Goal: Task Accomplishment & Management: Complete application form

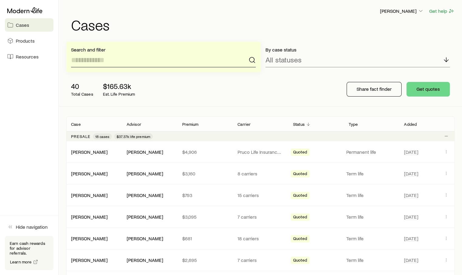
click at [132, 59] on input at bounding box center [163, 60] width 185 height 15
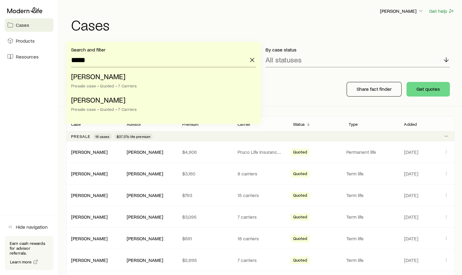
click at [92, 81] on li "[PERSON_NAME] case • Quoted • 7 Carriers" at bounding box center [161, 81] width 181 height 23
type input "**********"
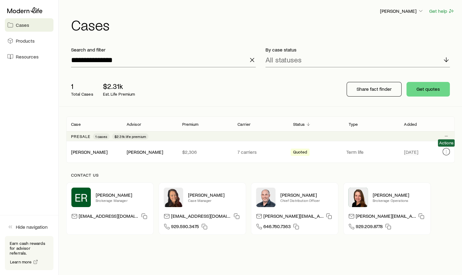
click at [334, 153] on button "Client cases" at bounding box center [446, 151] width 7 height 7
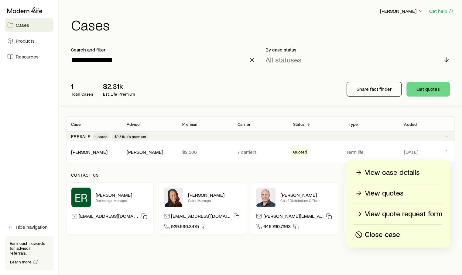
click at [334, 171] on p "View case details" at bounding box center [392, 173] width 55 height 10
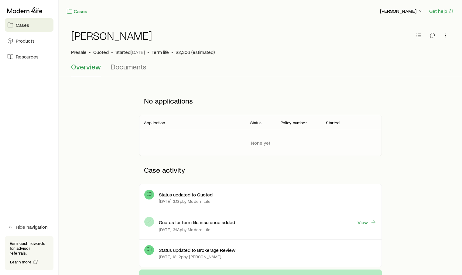
click at [122, 61] on div "[PERSON_NAME] Presale • Quoted • Started [DATE] • Term life • $2,306 (estimated)" at bounding box center [260, 42] width 379 height 40
click at [120, 68] on span "Documents" at bounding box center [129, 66] width 36 height 9
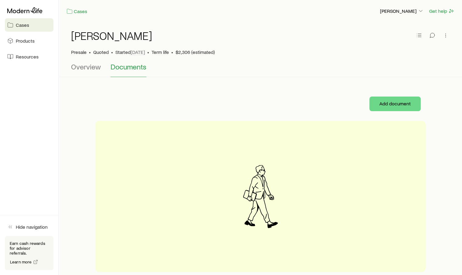
click at [81, 64] on span "Overview" at bounding box center [86, 66] width 30 height 9
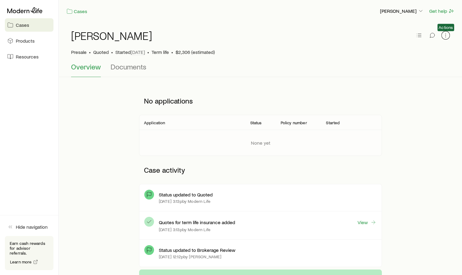
click at [334, 35] on icon "button" at bounding box center [446, 35] width 6 height 6
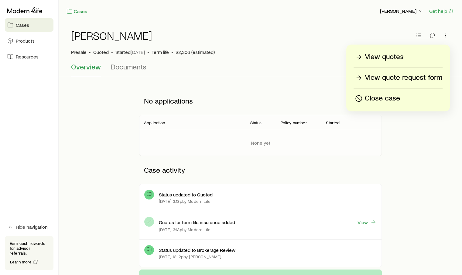
click at [334, 37] on div "[PERSON_NAME]" at bounding box center [260, 38] width 379 height 19
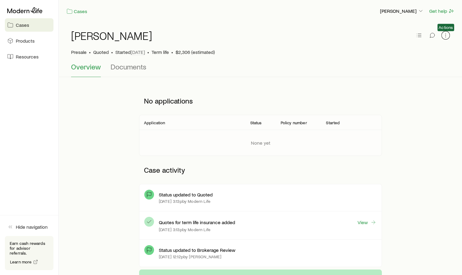
click at [334, 35] on icon "button" at bounding box center [446, 35] width 6 height 6
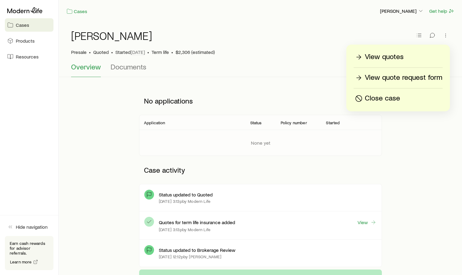
click at [334, 56] on p "View quotes" at bounding box center [384, 57] width 39 height 10
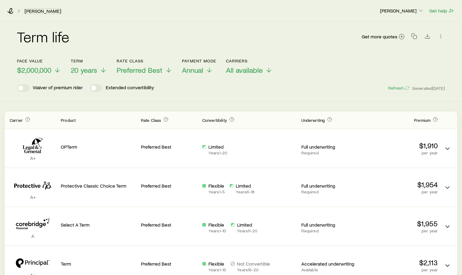
click at [39, 9] on link "[PERSON_NAME]" at bounding box center [42, 11] width 37 height 6
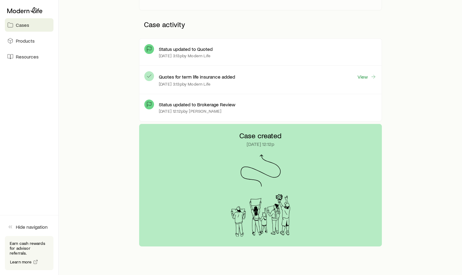
scroll to position [167, 0]
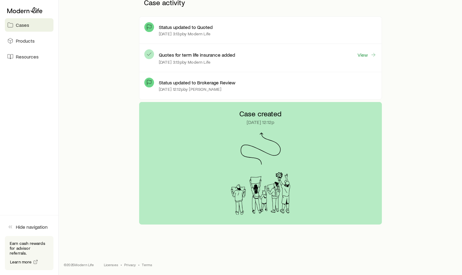
click at [259, 118] on div "Case created [DATE] 12:12p" at bounding box center [261, 117] width 42 height 16
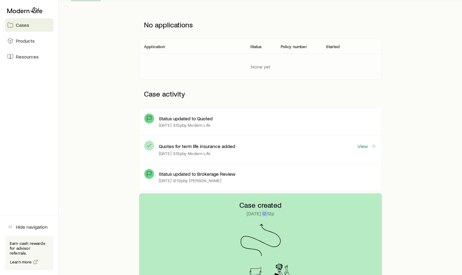
scroll to position [0, 0]
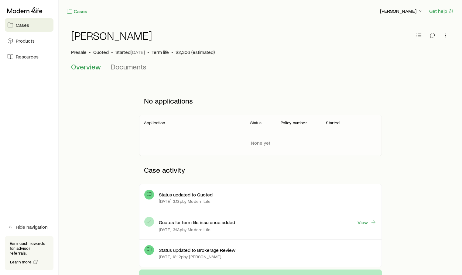
click at [21, 26] on span "Cases" at bounding box center [22, 25] width 13 height 6
click at [21, 26] on html "Cases Products Resources Hide navigation Earn cash rewards for advisor referral…" at bounding box center [231, 221] width 462 height 442
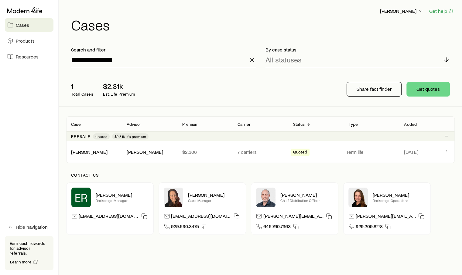
click at [21, 26] on span "Cases" at bounding box center [22, 25] width 13 height 6
click at [85, 151] on link "[PERSON_NAME]" at bounding box center [89, 152] width 36 height 6
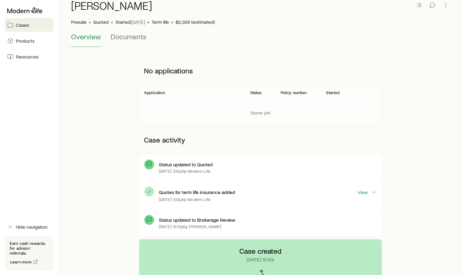
scroll to position [30, 0]
click at [334, 171] on link "View" at bounding box center [367, 191] width 19 height 7
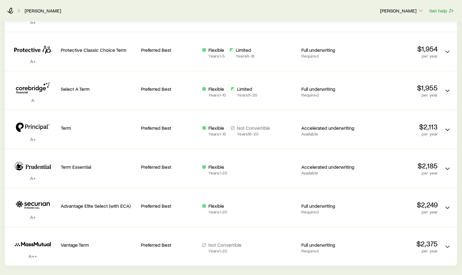
scroll to position [167, 0]
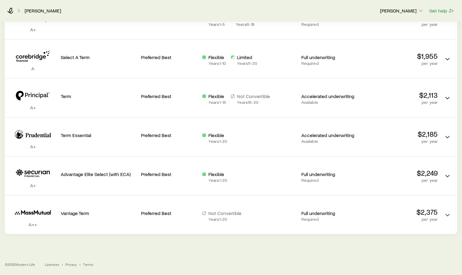
click at [321, 171] on p "Full underwriting" at bounding box center [329, 213] width 57 height 6
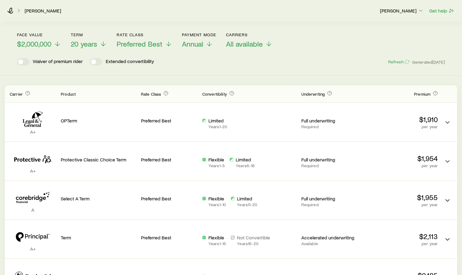
scroll to position [0, 0]
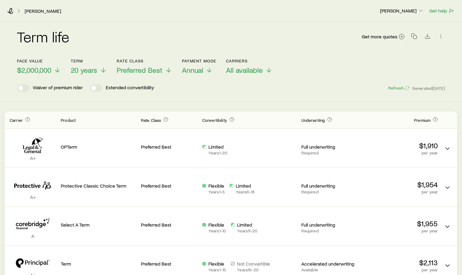
click at [83, 151] on div "OPTerm" at bounding box center [98, 148] width 75 height 29
click at [334, 151] on div "A+ OPTerm Preferred Best Limited Years 1 - 20 Full underwriting Required $1,910…" at bounding box center [231, 148] width 453 height 38
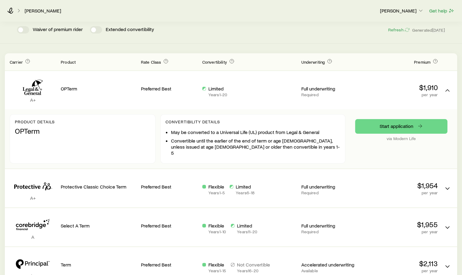
scroll to position [61, 0]
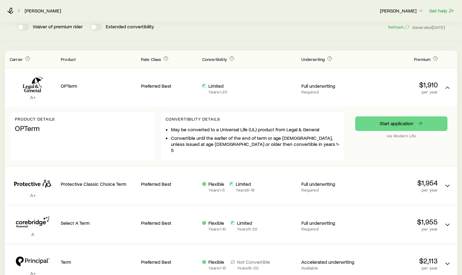
click at [114, 171] on div "Protective Classic Choice Term" at bounding box center [98, 185] width 75 height 29
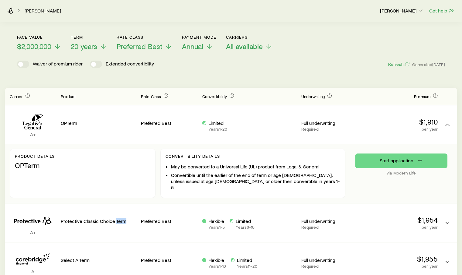
scroll to position [0, 0]
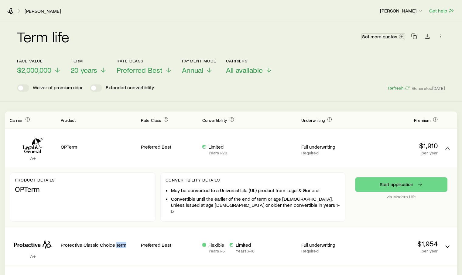
click at [334, 35] on span "Get more quotes" at bounding box center [380, 36] width 36 height 5
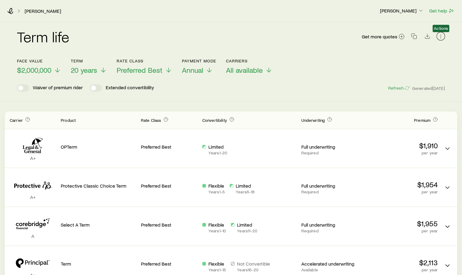
click at [334, 37] on icon "button" at bounding box center [441, 36] width 6 height 6
click at [316, 28] on div "Term life Get more quotes" at bounding box center [231, 40] width 428 height 36
click at [32, 8] on link "[PERSON_NAME]" at bounding box center [42, 11] width 37 height 6
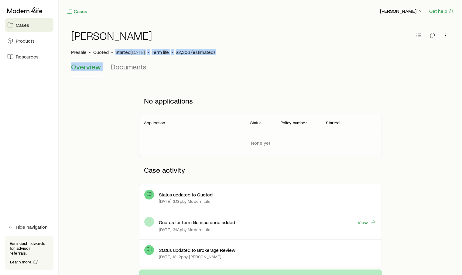
click at [112, 66] on div "[PERSON_NAME] Presale • Quoted • Started [DATE] • Term life • $2,306 (estimated…" at bounding box center [260, 49] width 403 height 55
click at [71, 114] on div "No applications Application Status Policy number Started None yet Case activity…" at bounding box center [260, 178] width 389 height 182
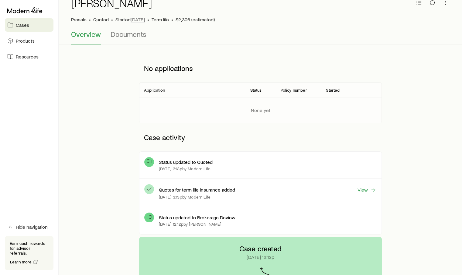
scroll to position [15, 0]
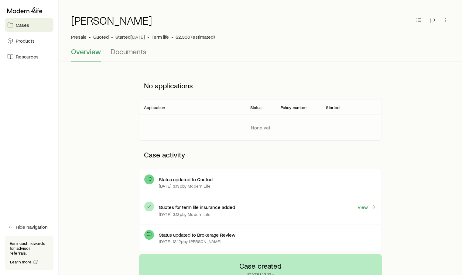
click at [334, 171] on div "Status updated to Brokerage Review [DATE] 12:12p by [PERSON_NAME]" at bounding box center [261, 237] width 242 height 27
click at [118, 48] on span "Documents" at bounding box center [129, 51] width 36 height 9
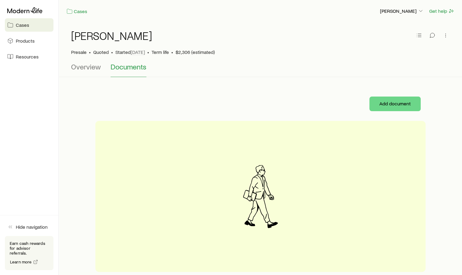
click at [118, 48] on div "[PERSON_NAME]" at bounding box center [260, 38] width 379 height 19
click at [92, 38] on h1 "[PERSON_NAME]" at bounding box center [111, 35] width 81 height 12
click at [81, 11] on link "Cases" at bounding box center [76, 11] width 21 height 7
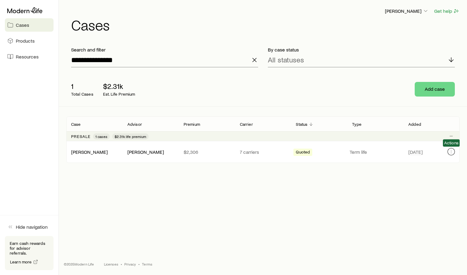
click at [334, 154] on button "Client cases" at bounding box center [451, 151] width 7 height 7
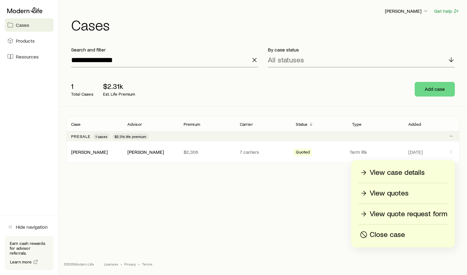
click at [334, 171] on p "View quote request form" at bounding box center [409, 214] width 78 height 10
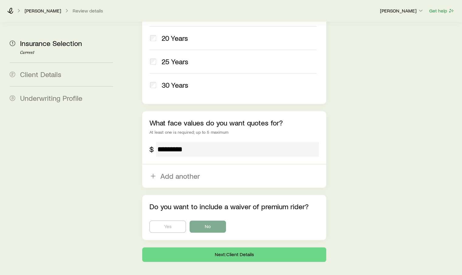
scroll to position [352, 0]
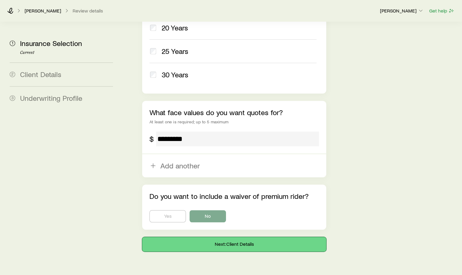
click at [242, 171] on button "Next: Client Details" at bounding box center [234, 244] width 184 height 15
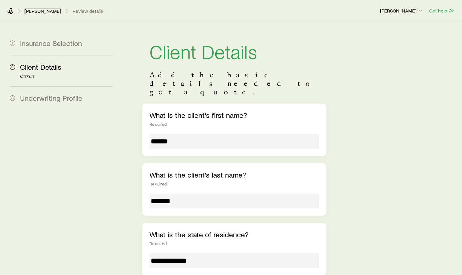
click at [44, 13] on link "[PERSON_NAME]" at bounding box center [42, 11] width 37 height 6
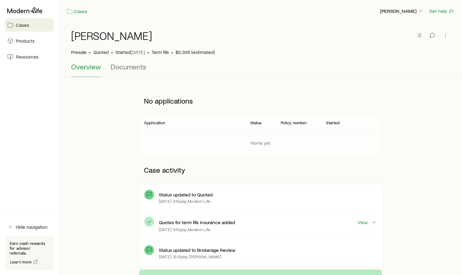
click at [22, 24] on span "Cases" at bounding box center [22, 25] width 13 height 6
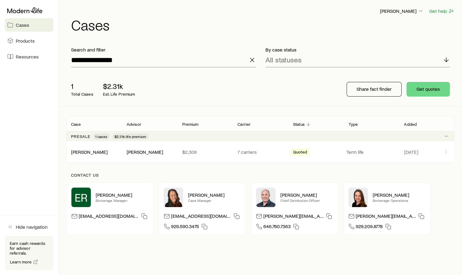
click at [250, 62] on icon "button" at bounding box center [252, 59] width 7 height 7
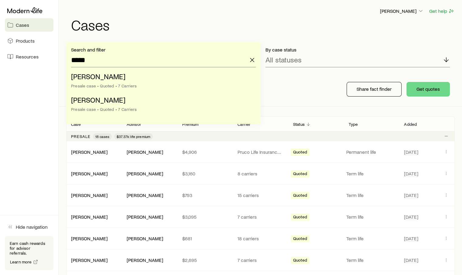
click at [97, 99] on span "[PERSON_NAME]" at bounding box center [98, 99] width 54 height 9
type input "**********"
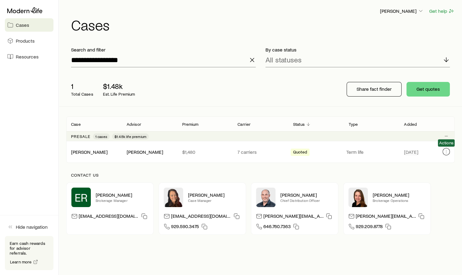
click at [334, 153] on icon "Client cases" at bounding box center [446, 151] width 5 height 5
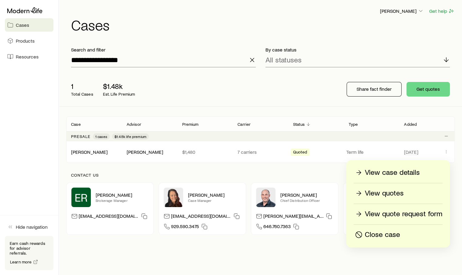
click at [334, 171] on p "View quote request form" at bounding box center [404, 214] width 78 height 10
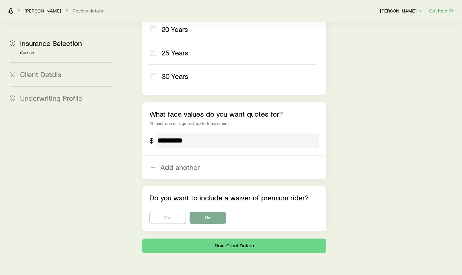
scroll to position [352, 0]
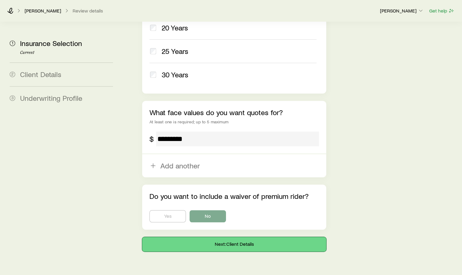
click at [240, 171] on button "Next: Client Details" at bounding box center [234, 244] width 184 height 15
